Goal: Check status: Check status

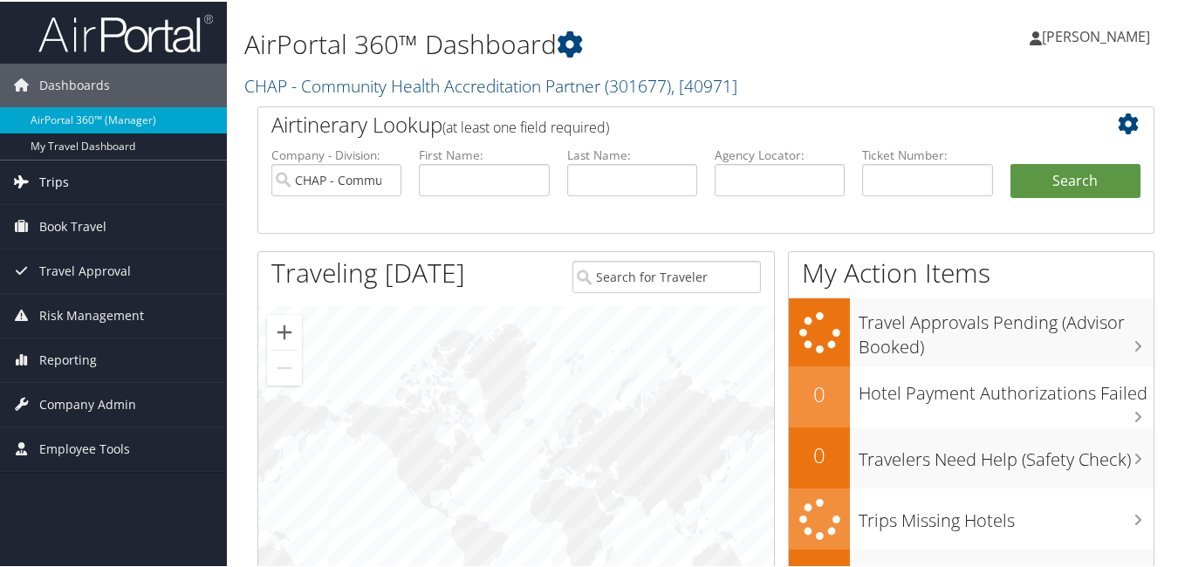
click at [58, 175] on span "Trips" at bounding box center [54, 181] width 30 height 44
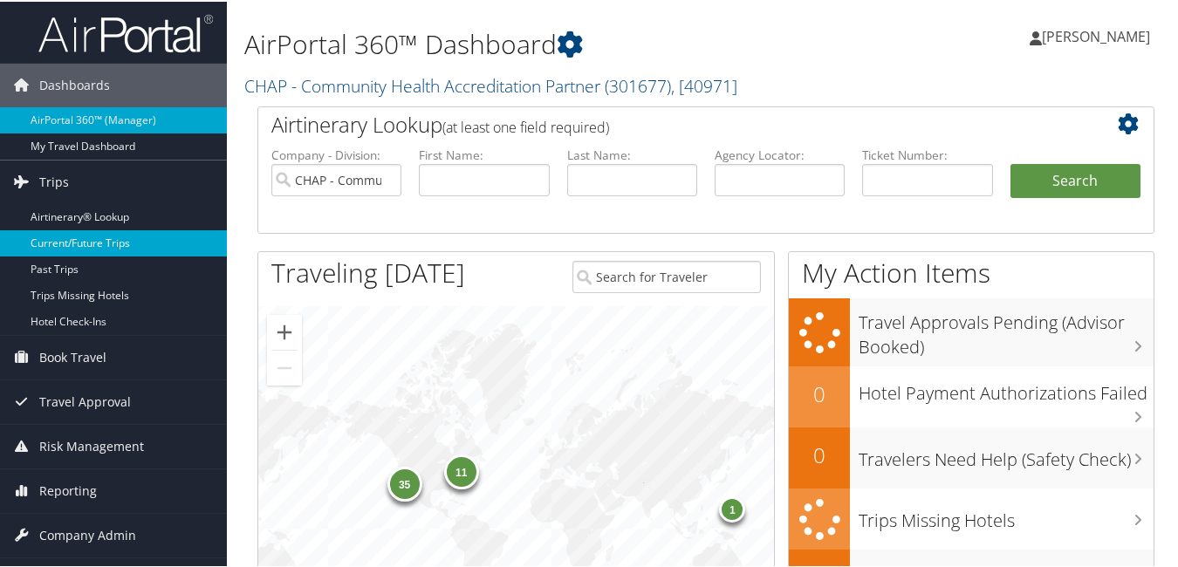
click at [67, 232] on link "Current/Future Trips" at bounding box center [113, 242] width 227 height 26
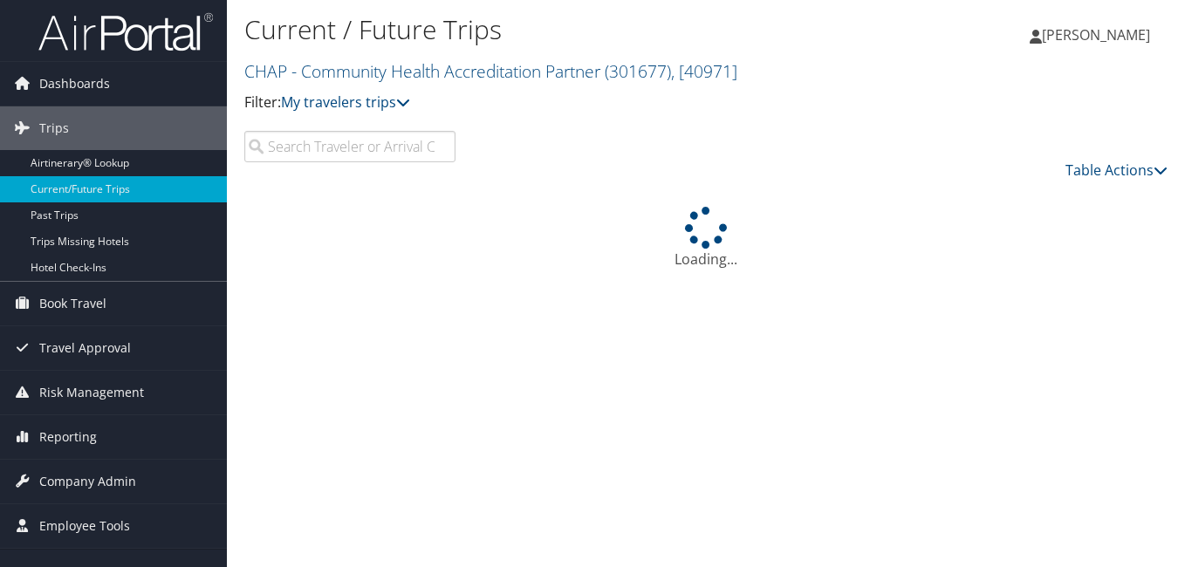
click at [339, 150] on input "search" at bounding box center [349, 146] width 211 height 31
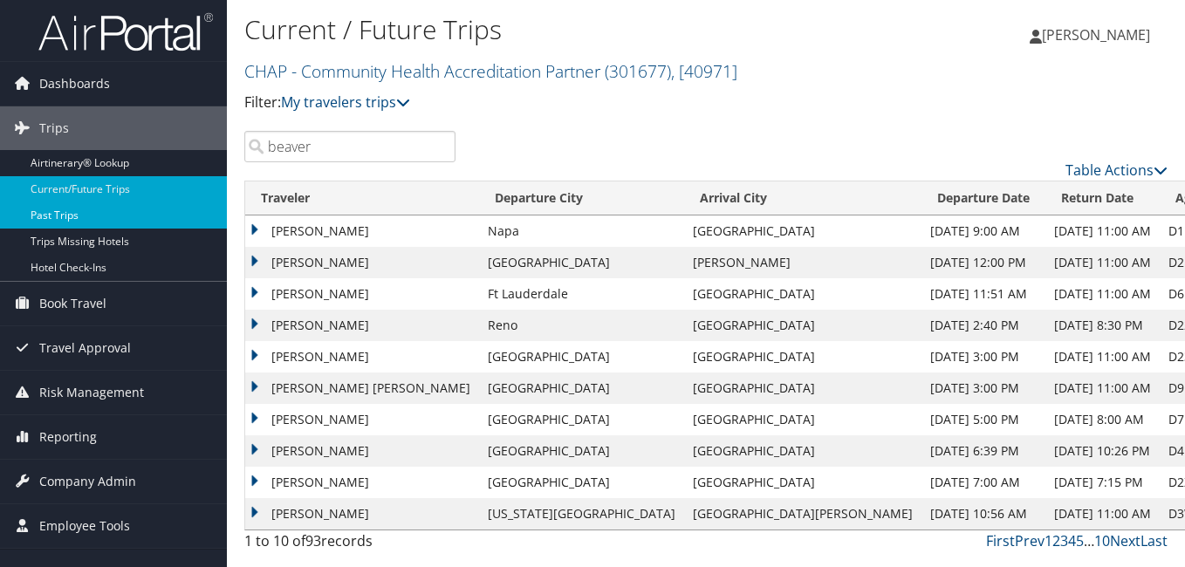
type input "beaver"
